Goal: Register for event/course: Sign up to attend an event or enroll in a course

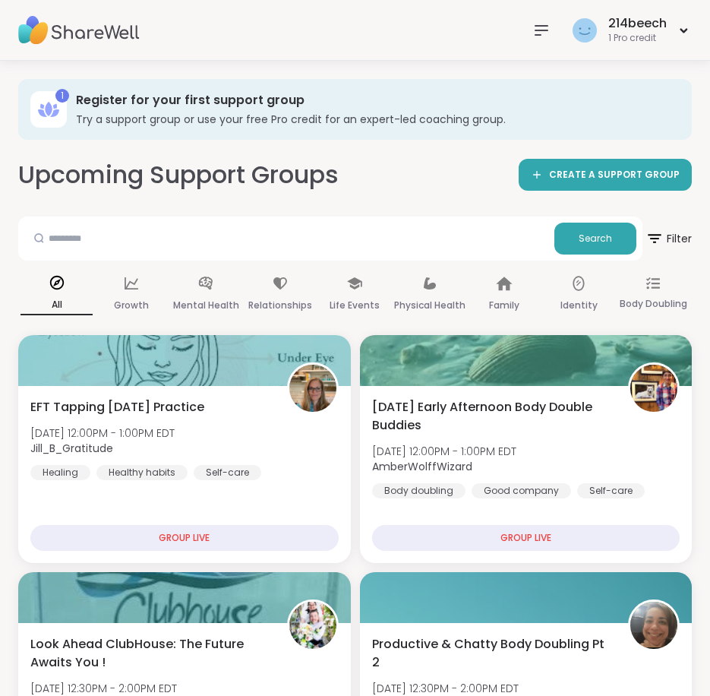
click at [82, 39] on img at bounding box center [79, 30] width 122 height 53
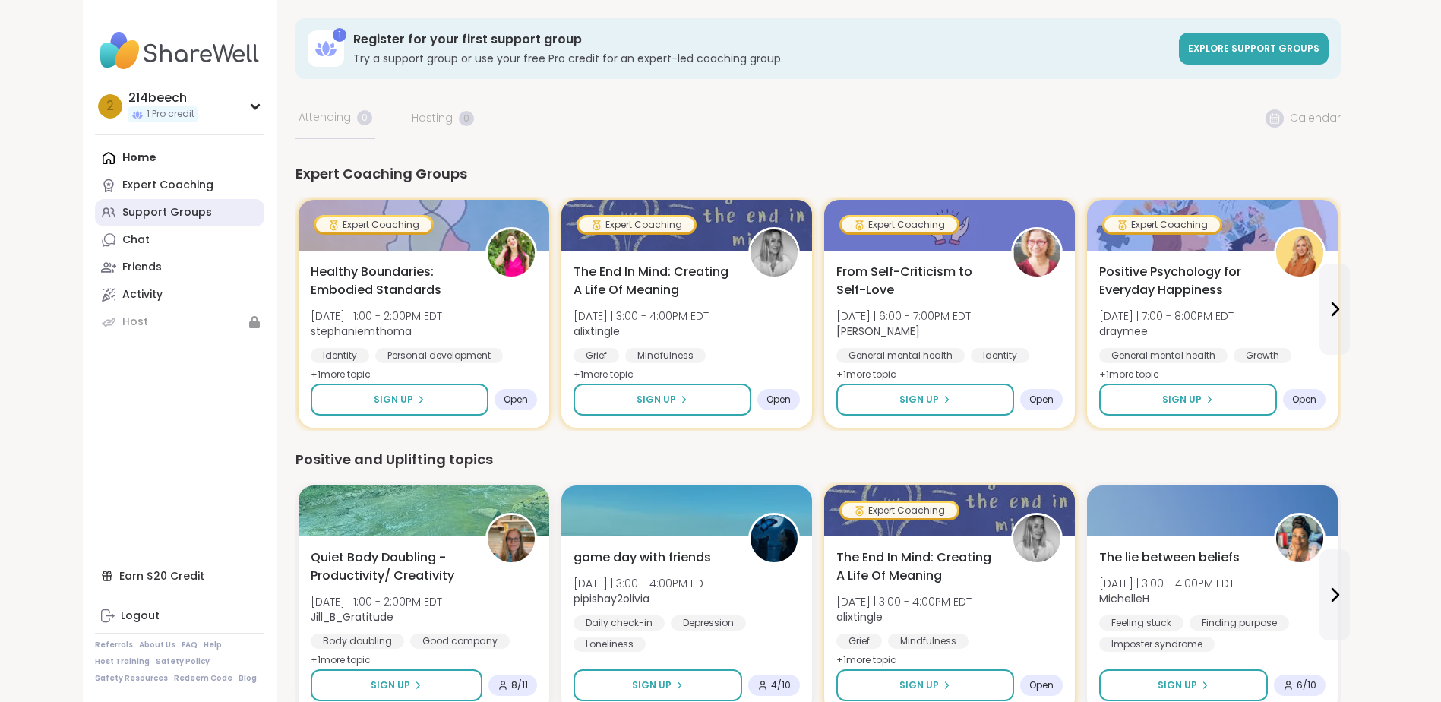
click at [185, 213] on div "Support Groups" at bounding box center [167, 212] width 90 height 15
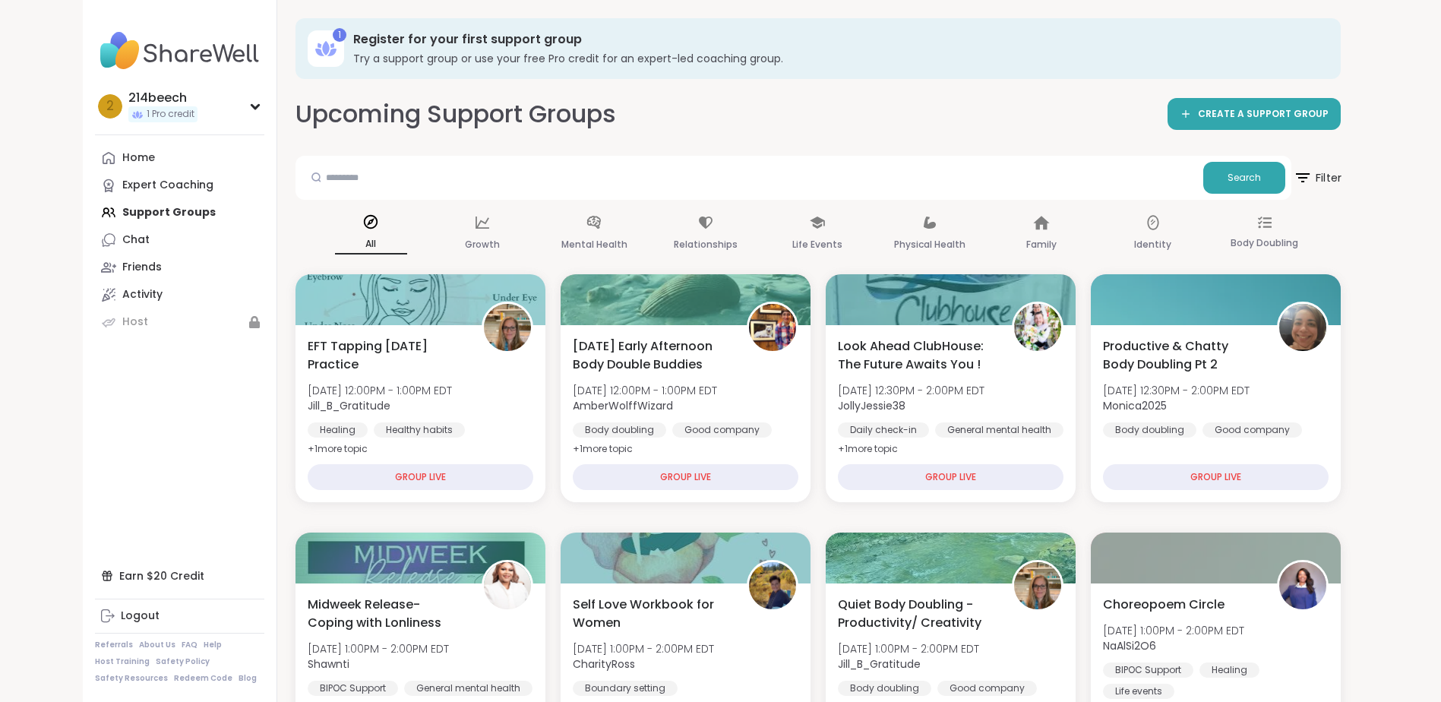
click at [710, 175] on span "Filter" at bounding box center [1317, 178] width 49 height 38
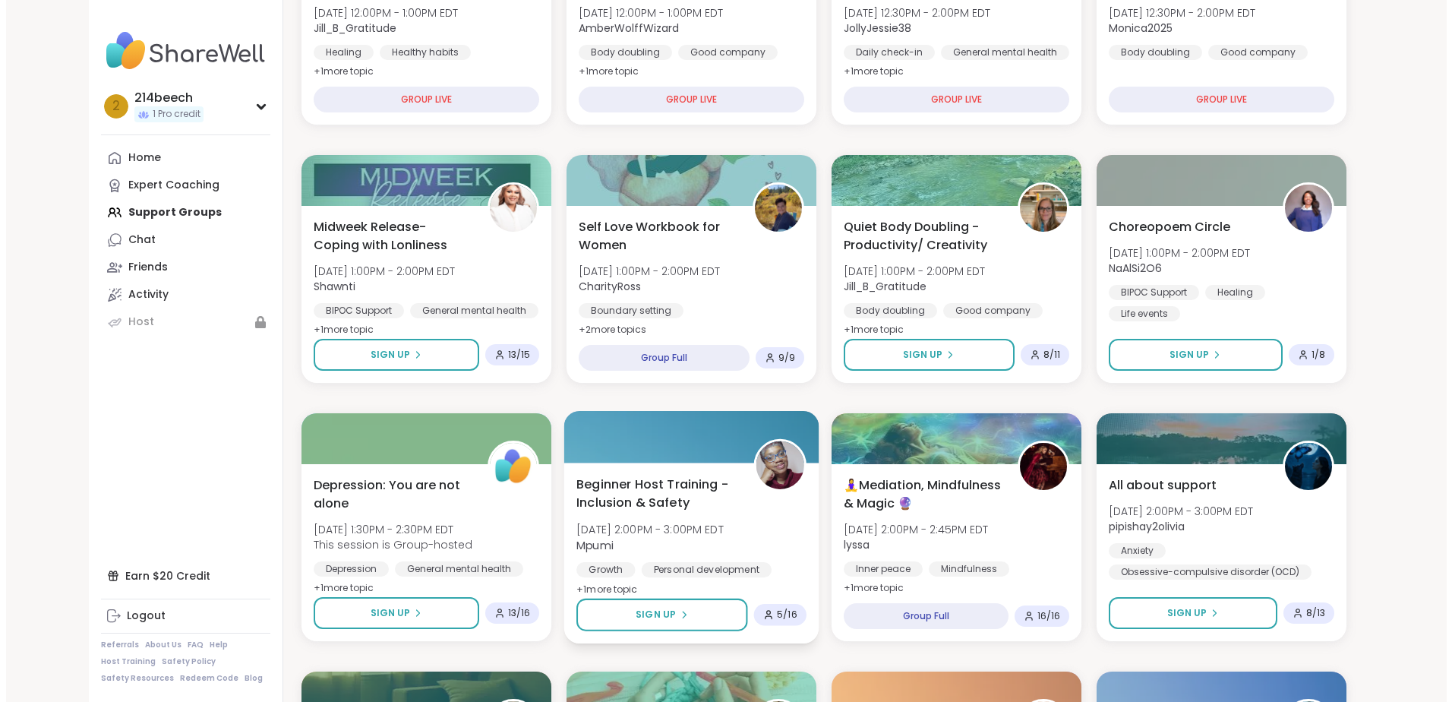
scroll to position [380, 0]
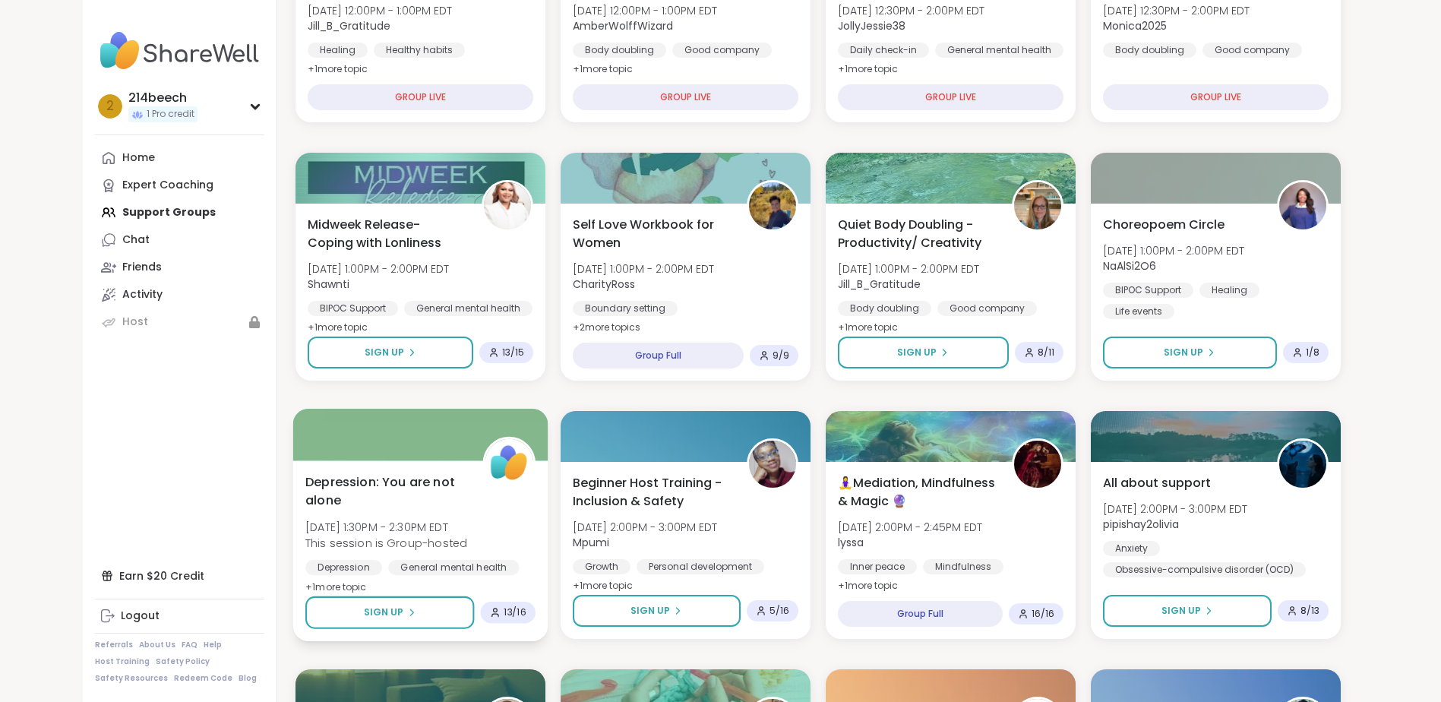
click at [382, 491] on span "Depression: You are not alone" at bounding box center [385, 491] width 160 height 37
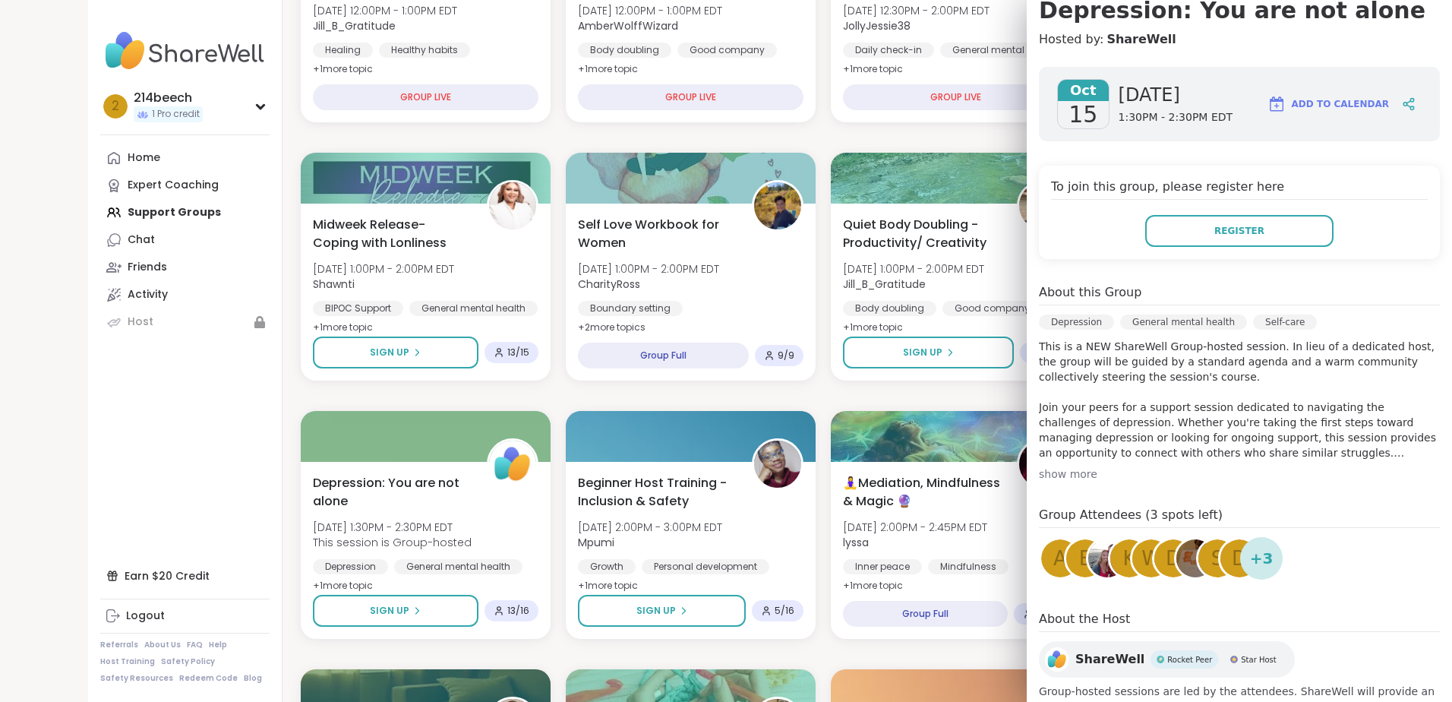
scroll to position [204, 0]
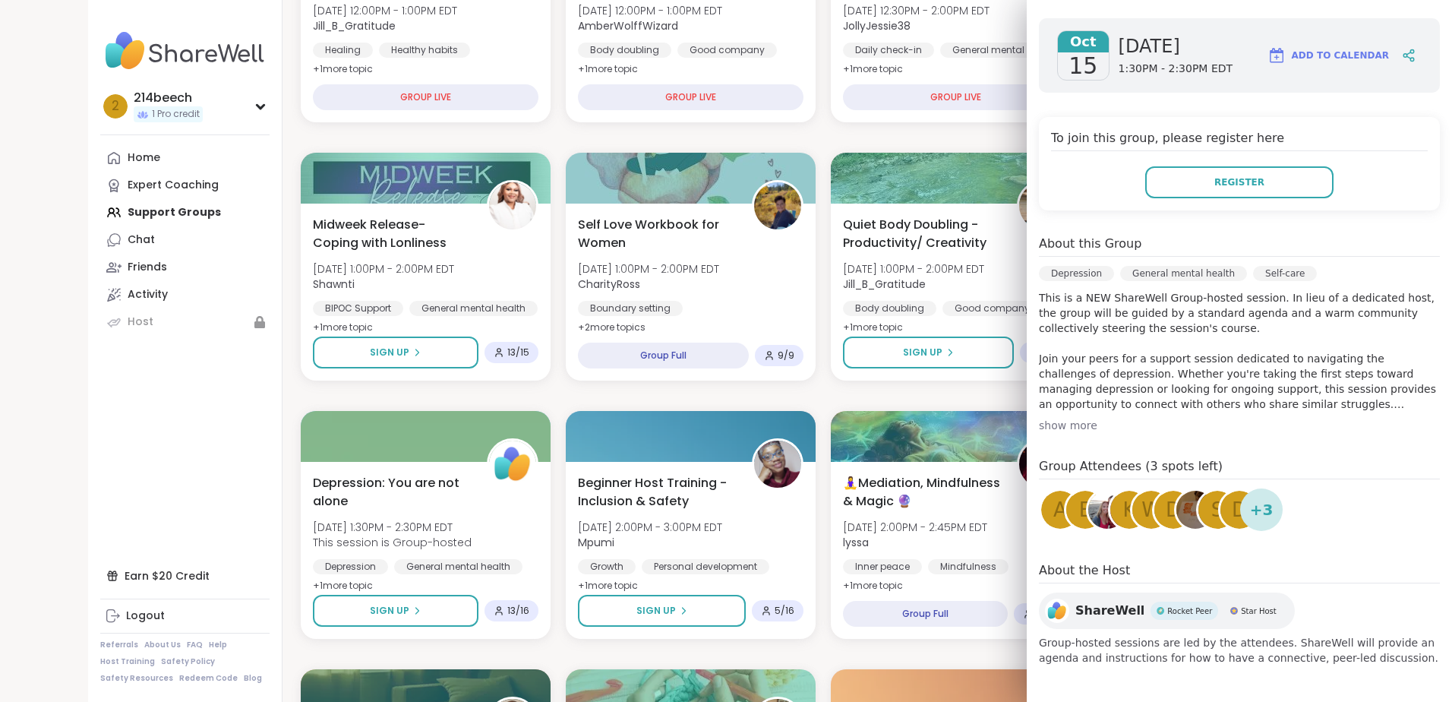
click at [710, 424] on div "show more" at bounding box center [1239, 425] width 401 height 15
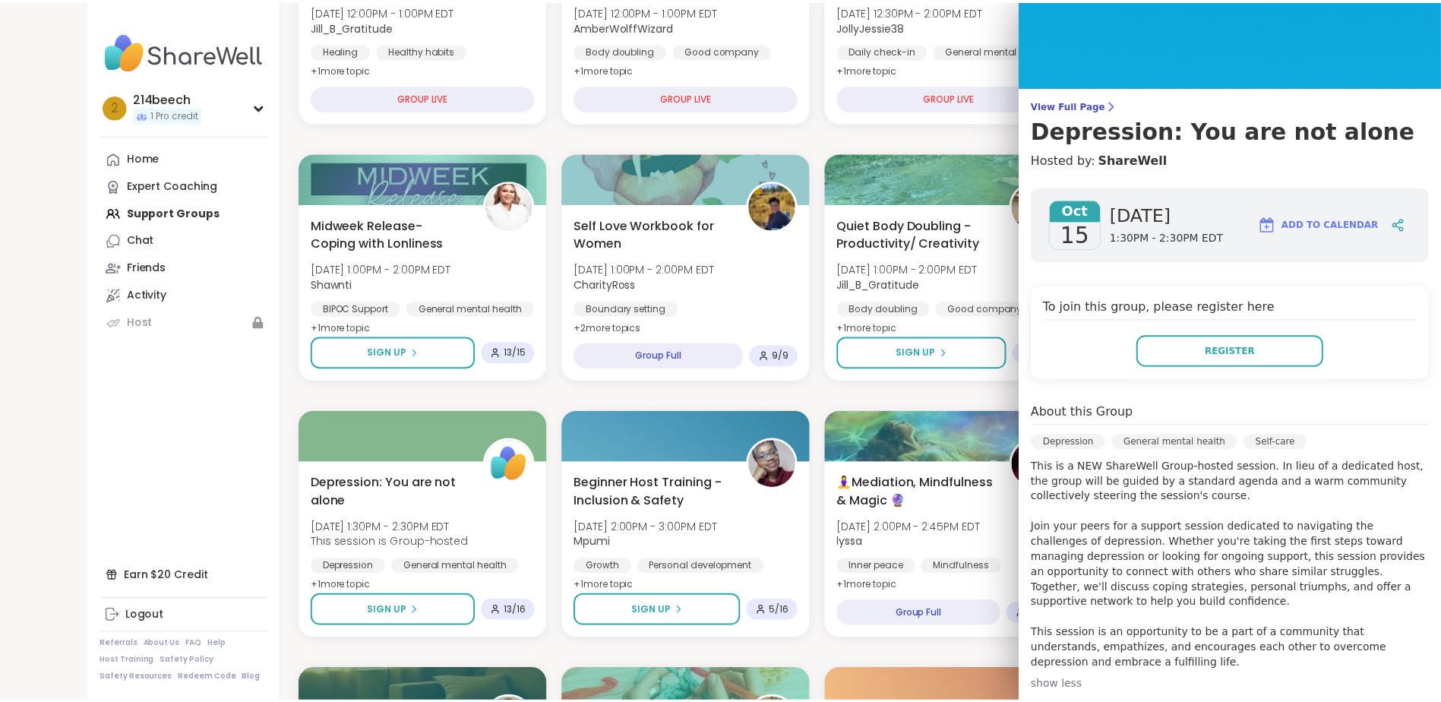
scroll to position [0, 0]
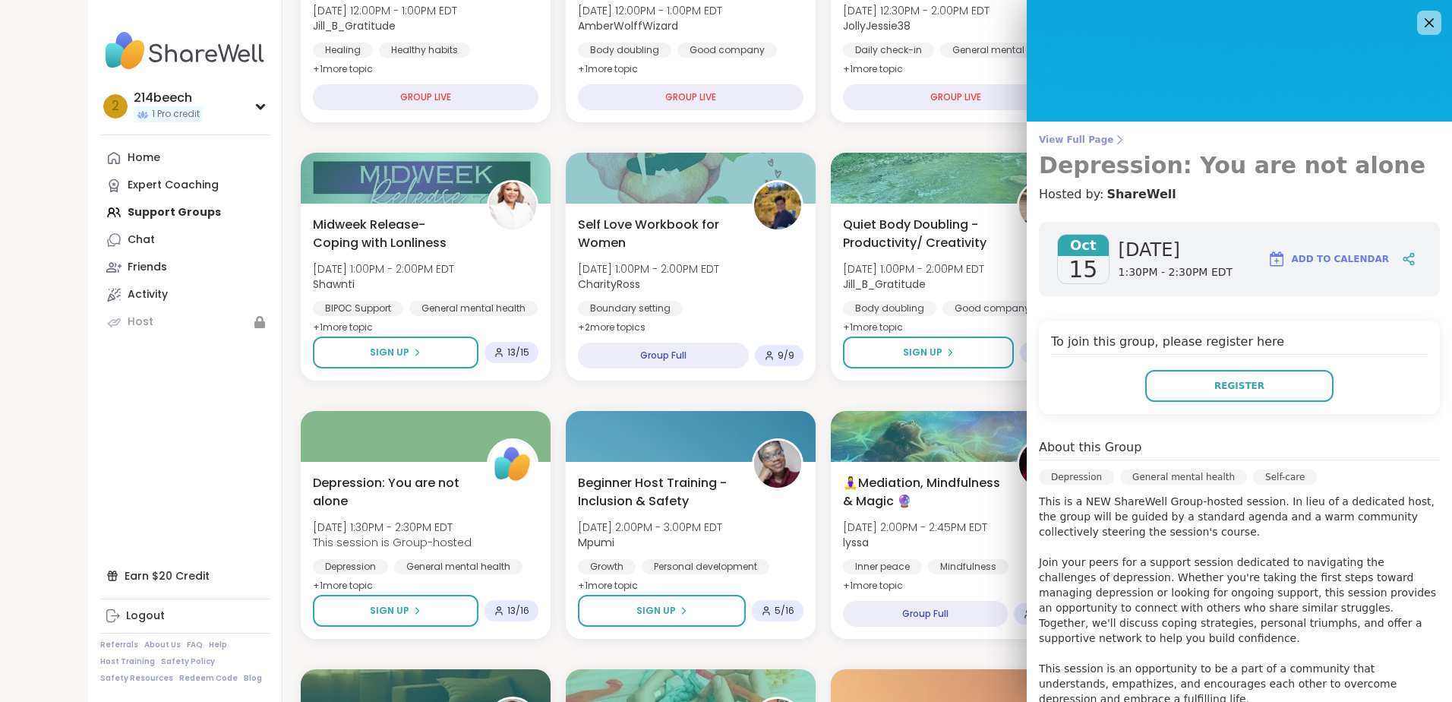
click at [710, 146] on link "View Full Page [MEDICAL_DATA]: You are not alone" at bounding box center [1239, 157] width 401 height 46
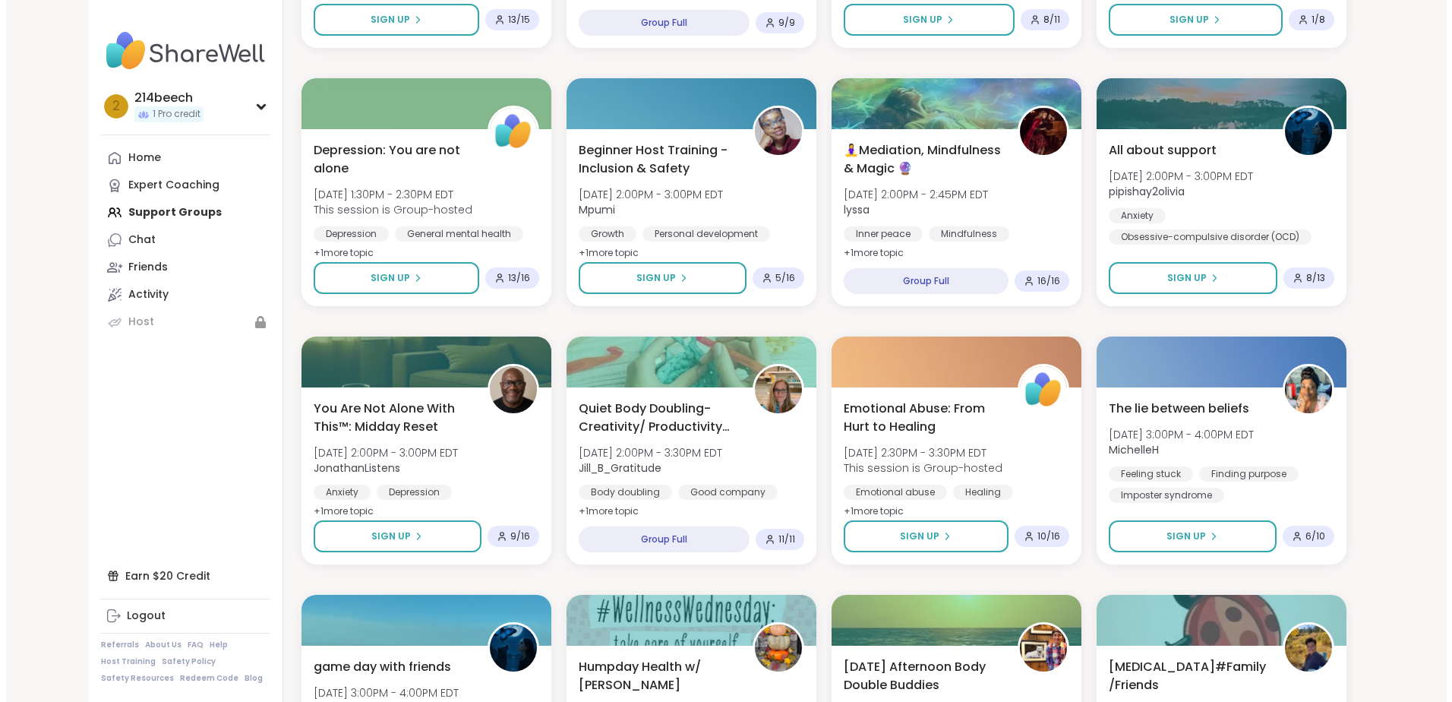
scroll to position [761, 0]
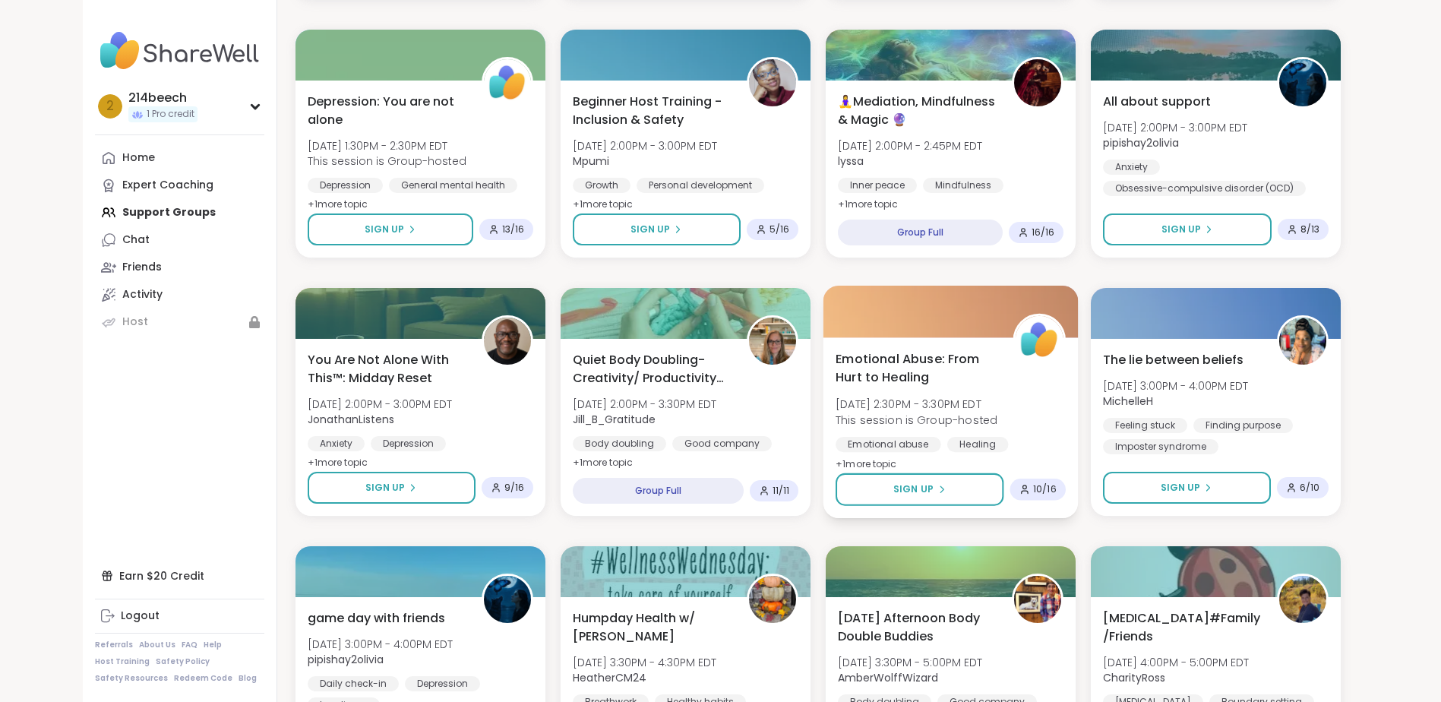
click at [710, 380] on span "Emotional Abuse: From Hurt to Healing" at bounding box center [916, 367] width 160 height 37
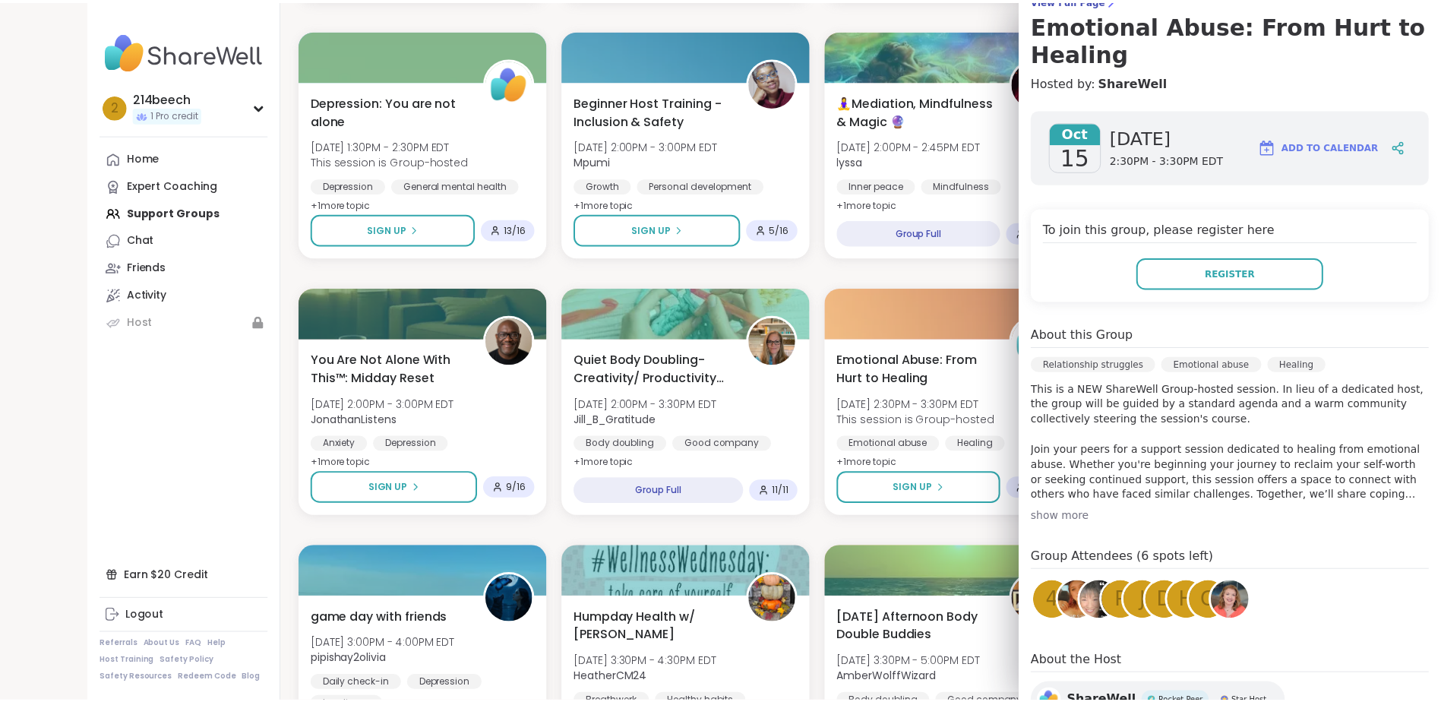
scroll to position [0, 0]
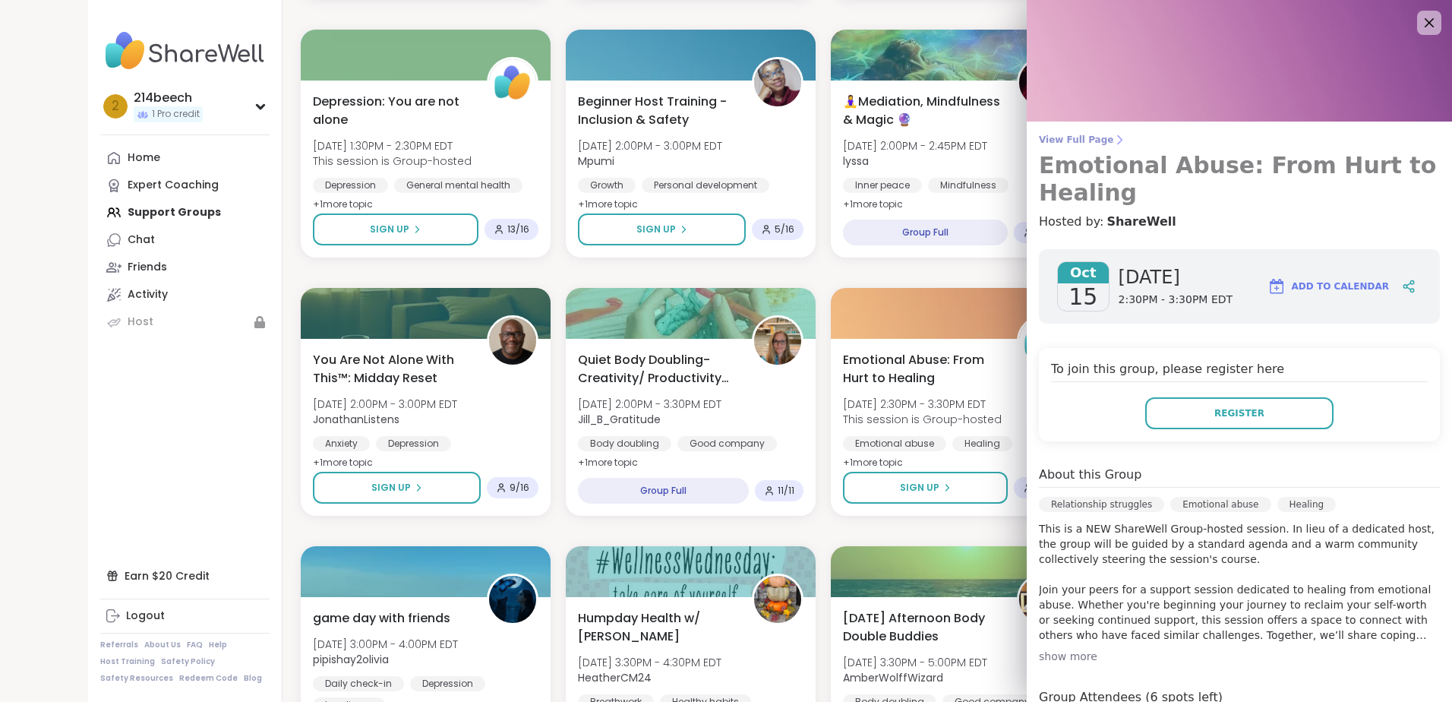
click at [710, 134] on span "View Full Page" at bounding box center [1239, 140] width 401 height 12
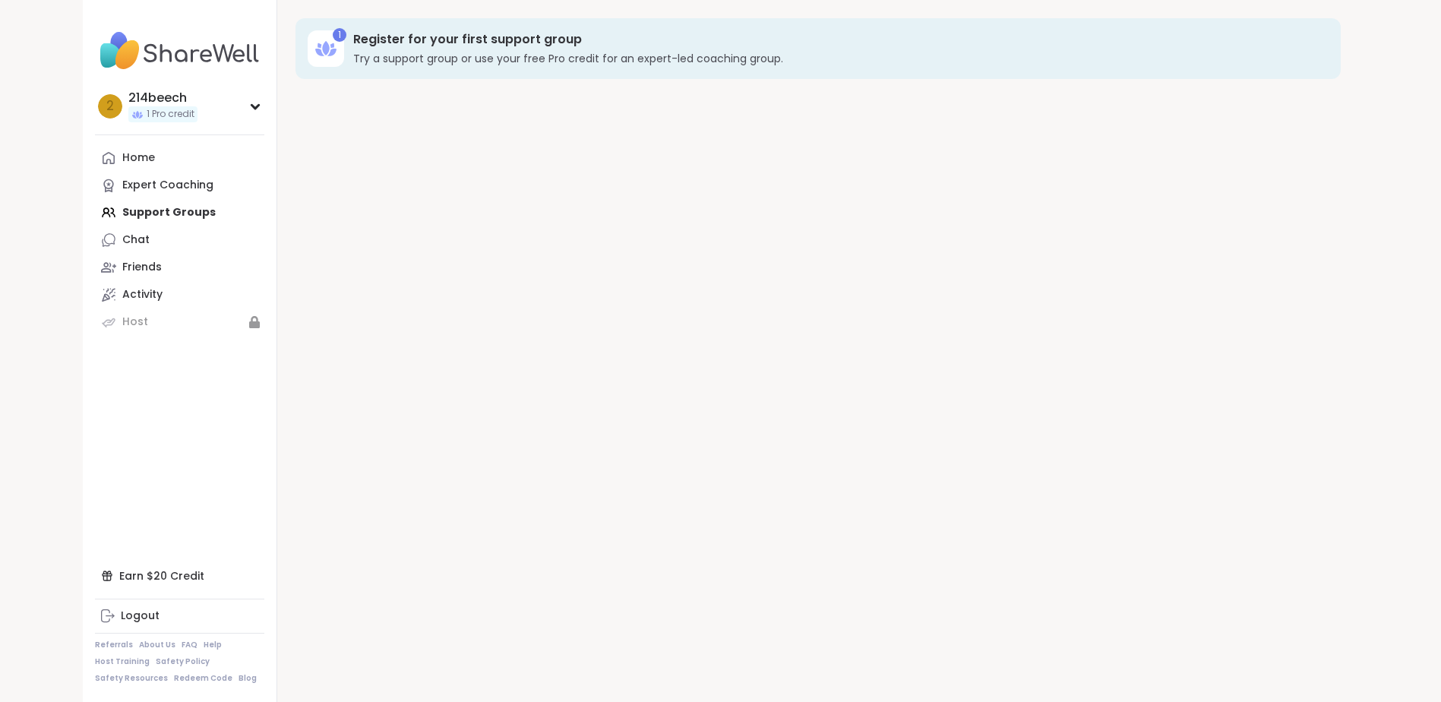
scroll to position [2, 0]
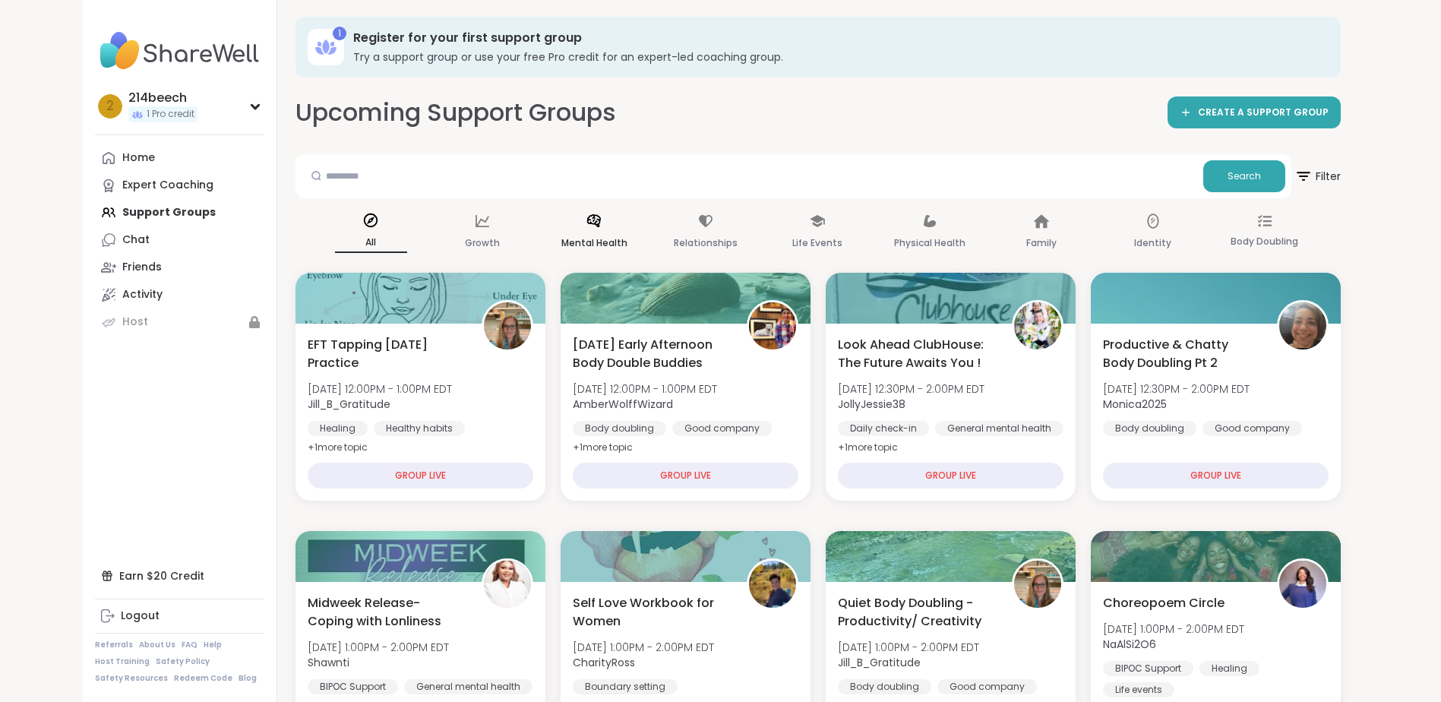
click at [592, 218] on icon at bounding box center [594, 221] width 17 height 17
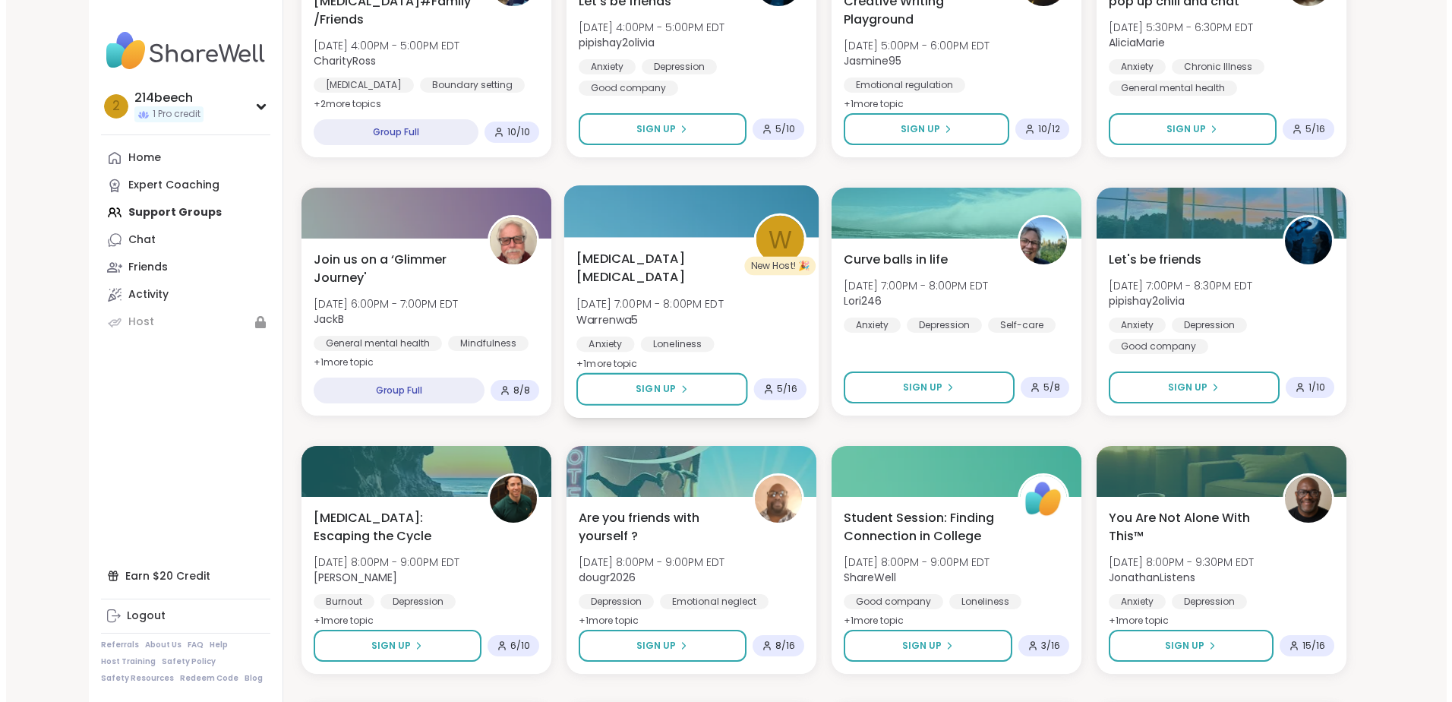
scroll to position [1014, 0]
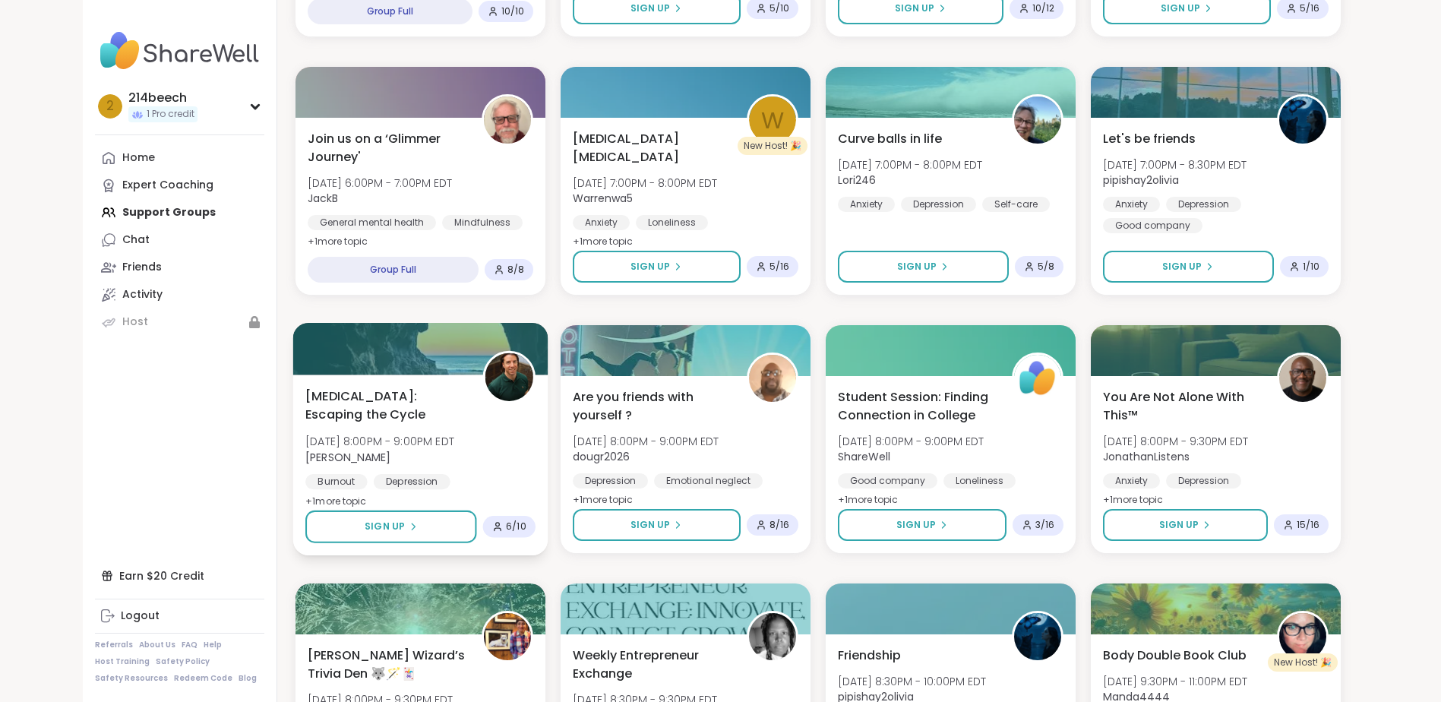
click at [416, 398] on span "[MEDICAL_DATA]: Escaping the Cycle" at bounding box center [385, 405] width 160 height 37
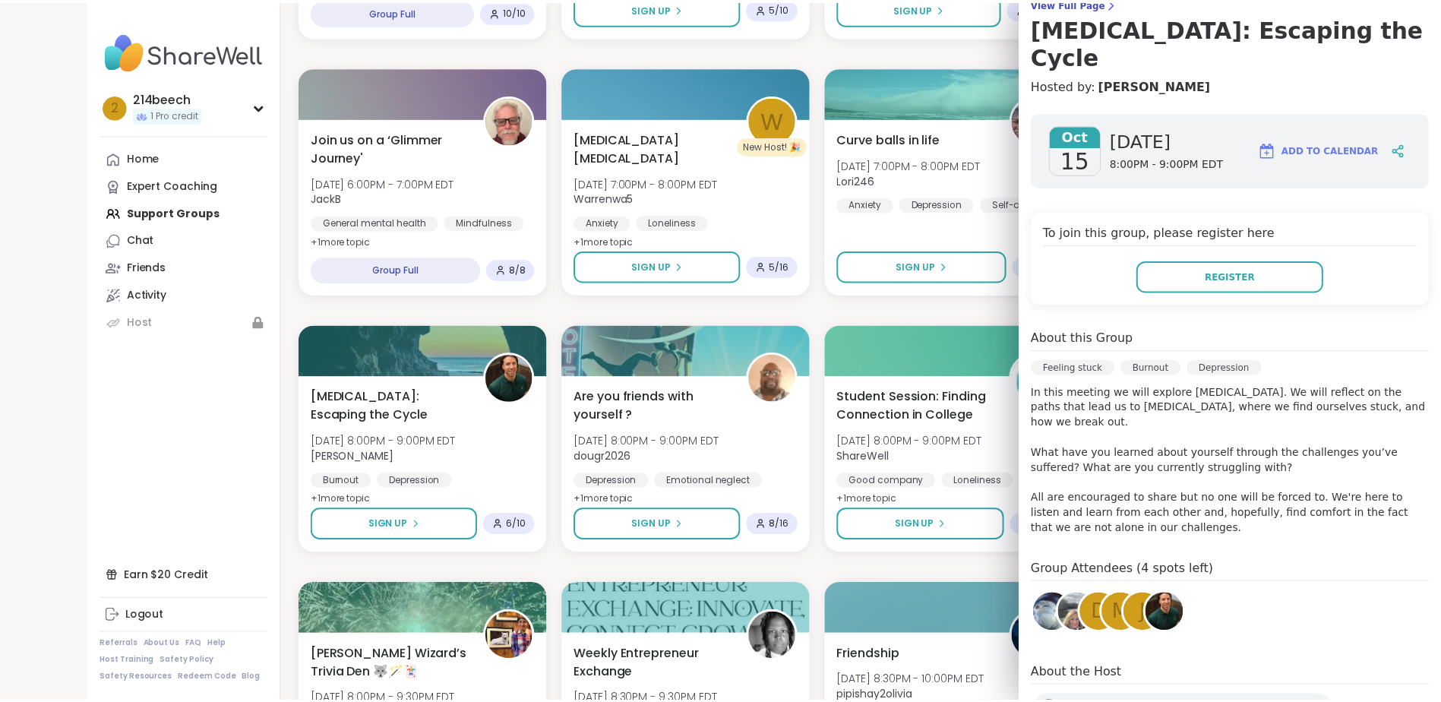
scroll to position [0, 0]
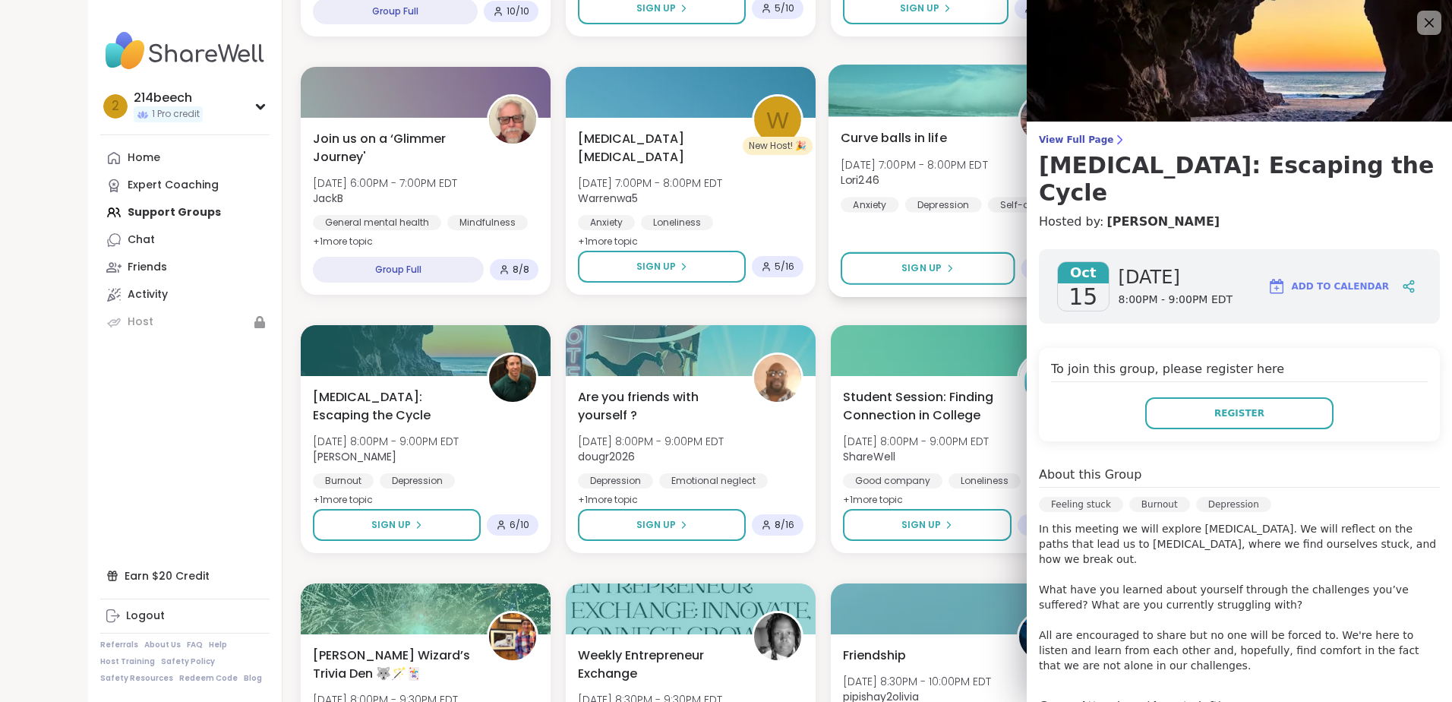
click at [710, 140] on span "View Full Page" at bounding box center [1239, 140] width 401 height 12
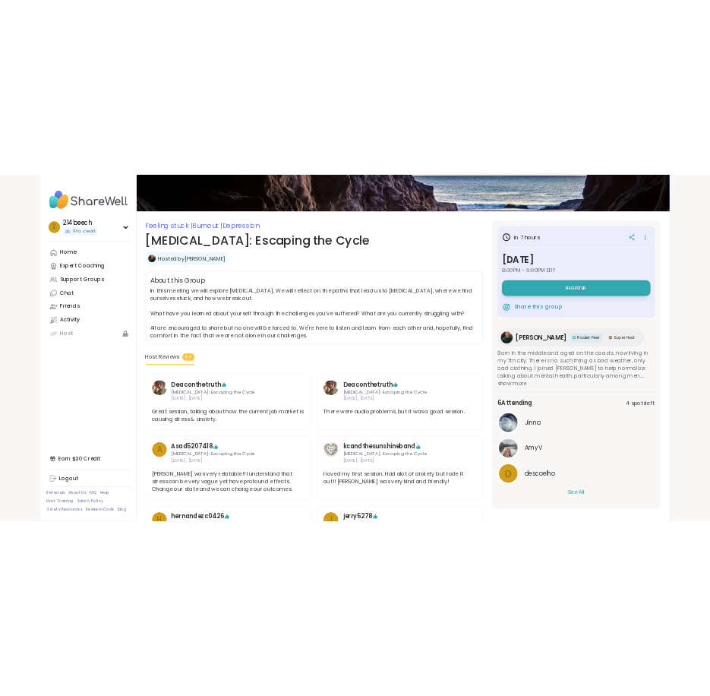
scroll to position [71, 0]
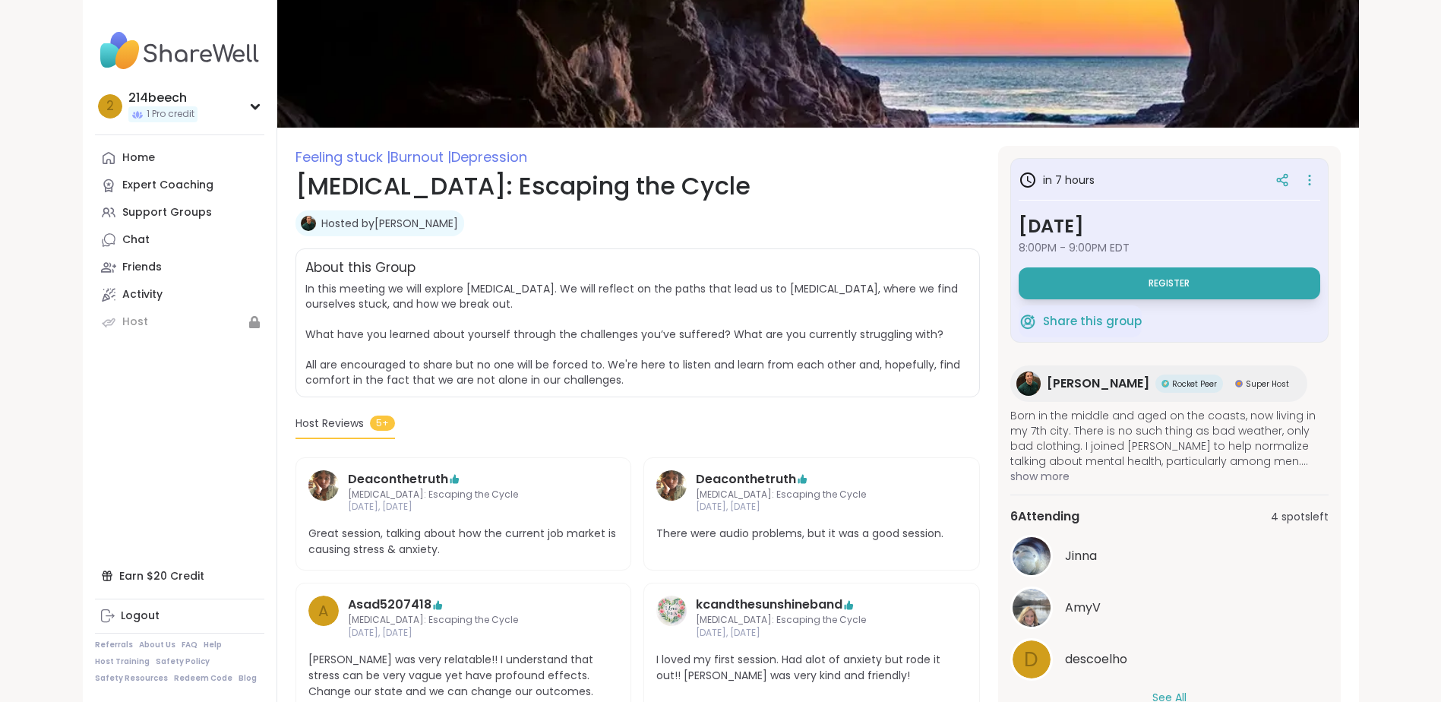
click at [710, 381] on div "Rocket Peer" at bounding box center [1189, 384] width 68 height 18
